Goal: Transaction & Acquisition: Purchase product/service

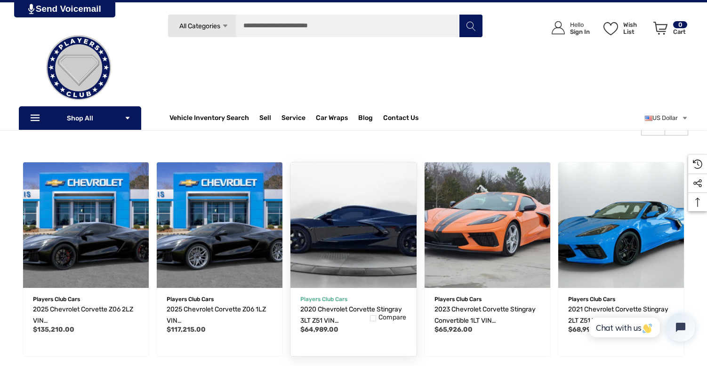
scroll to position [106, 0]
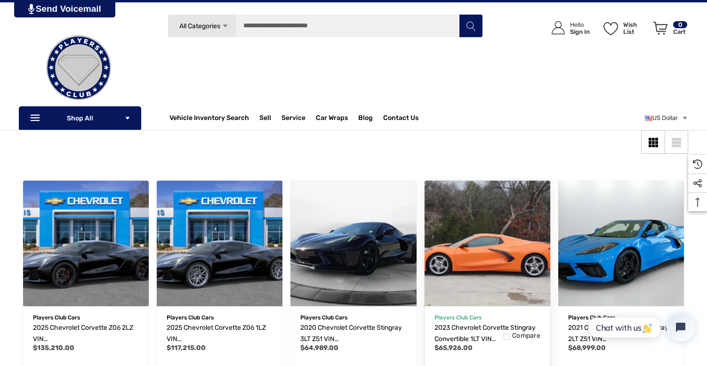
click at [480, 249] on img "2023 Chevrolet Corvette Stingray Convertible 1LT VIN 1G1YA3D4XP5140450,$65,926.…" at bounding box center [487, 243] width 138 height 138
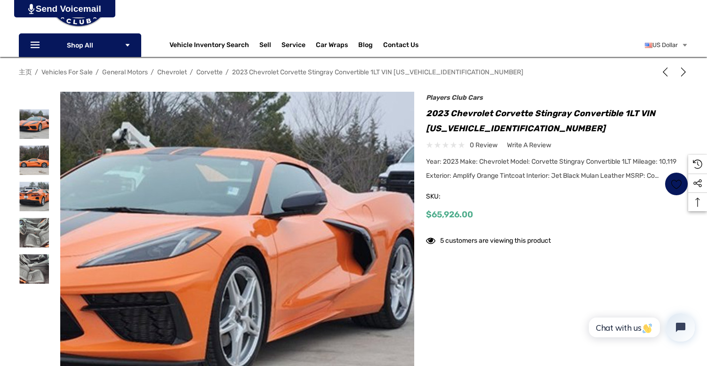
scroll to position [95, 0]
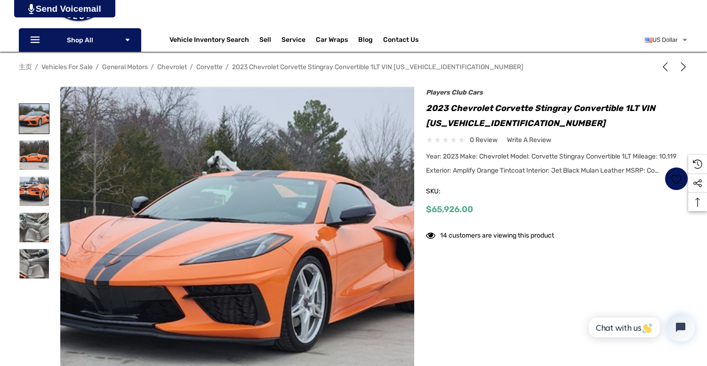
click at [28, 116] on img at bounding box center [34, 119] width 30 height 30
click at [31, 141] on img at bounding box center [34, 155] width 30 height 30
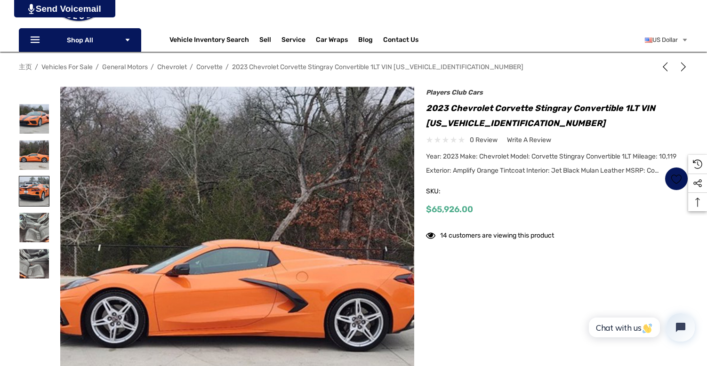
click at [35, 190] on img at bounding box center [34, 191] width 30 height 30
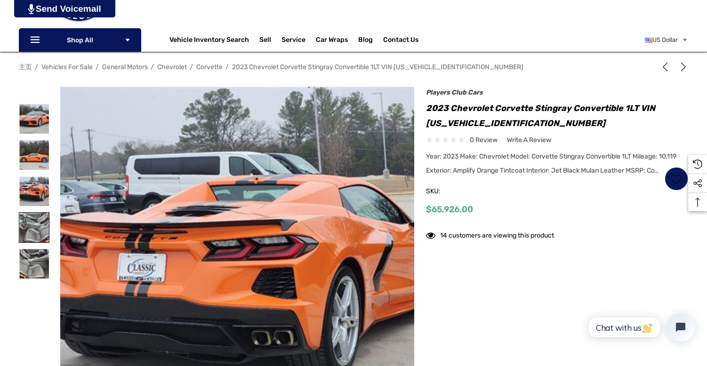
click at [39, 213] on img at bounding box center [34, 228] width 30 height 30
